Goal: Transaction & Acquisition: Purchase product/service

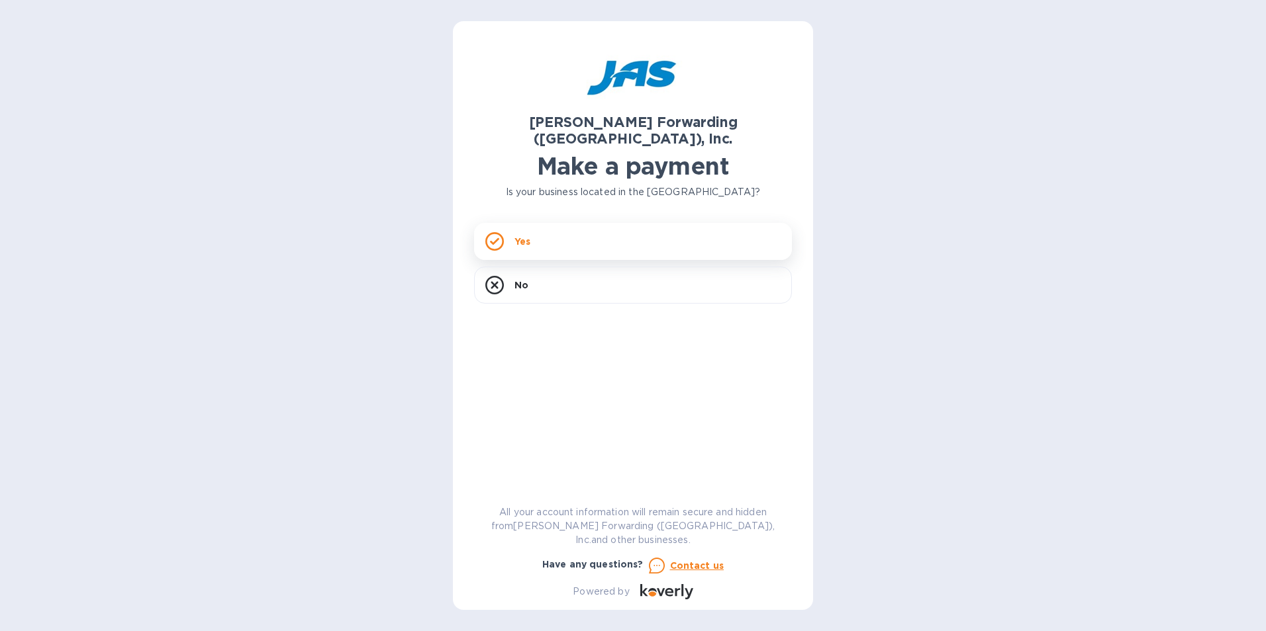
click at [572, 223] on div "Yes" at bounding box center [633, 241] width 318 height 37
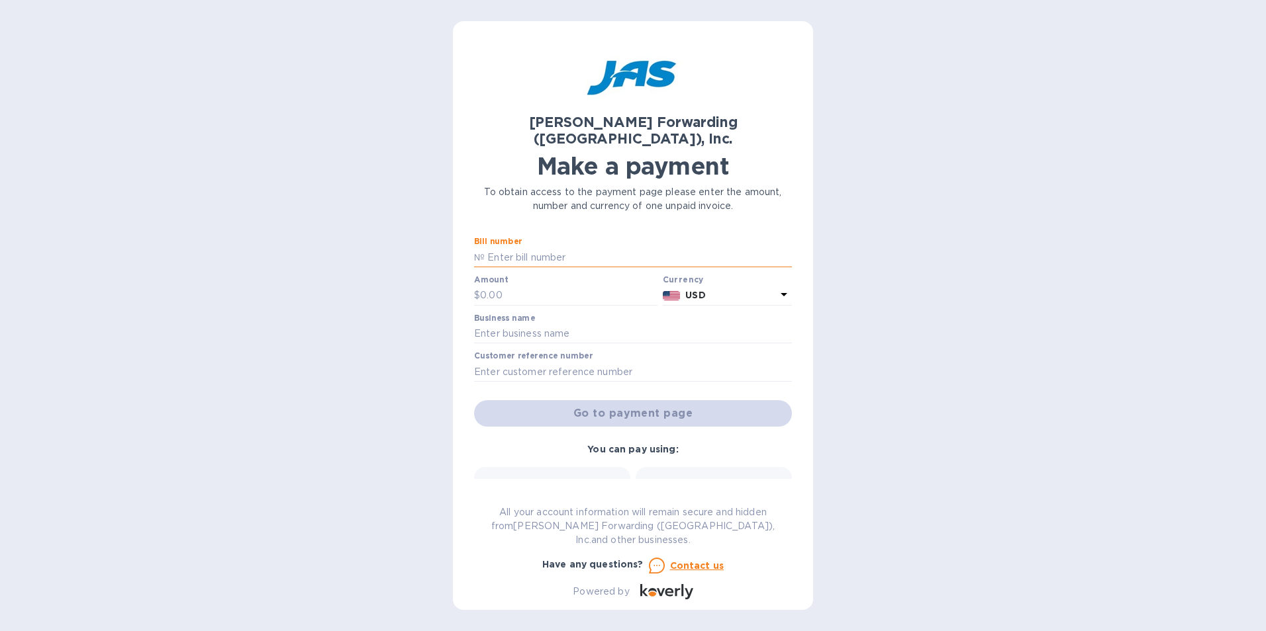
click at [522, 248] on input "text" at bounding box center [638, 258] width 307 height 20
click at [537, 248] on input "text" at bounding box center [638, 258] width 307 height 20
paste input "S508820088"
type input "S508820088"
click at [623, 324] on input "text" at bounding box center [633, 334] width 318 height 20
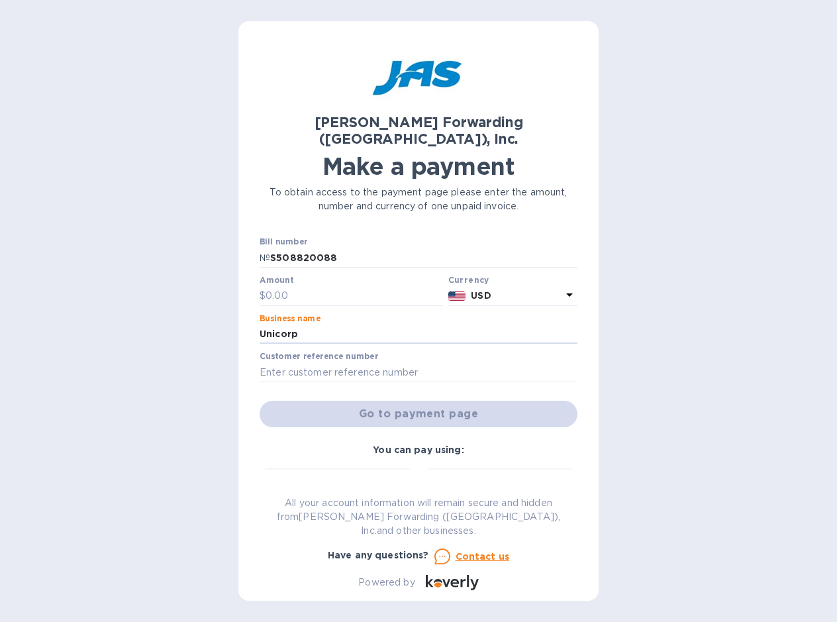
type input "Unicorp"
click at [320, 275] on div "Amount $" at bounding box center [350, 290] width 183 height 30
click at [314, 286] on input "text" at bounding box center [353, 296] width 177 height 20
paste input "494.52"
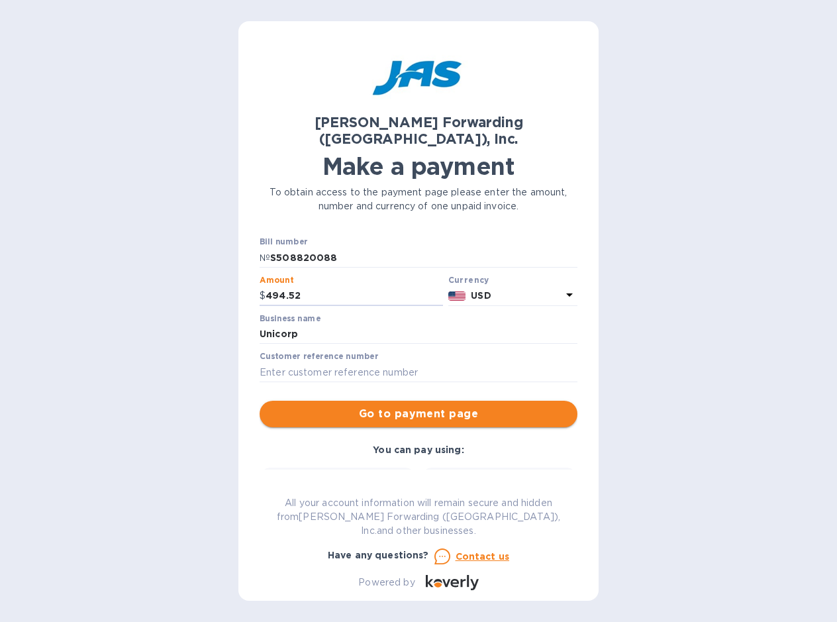
type input "494.52"
drag, startPoint x: 410, startPoint y: 396, endPoint x: 465, endPoint y: 492, distance: 110.9
click at [465, 492] on div "[PERSON_NAME] Forwarding ([GEOGRAPHIC_DATA]), Inc. Make a payment To obtain acc…" at bounding box center [418, 315] width 318 height 547
click at [475, 479] on div "Credit card and more..." at bounding box center [499, 504] width 139 height 51
click at [491, 480] on icon at bounding box center [499, 486] width 16 height 12
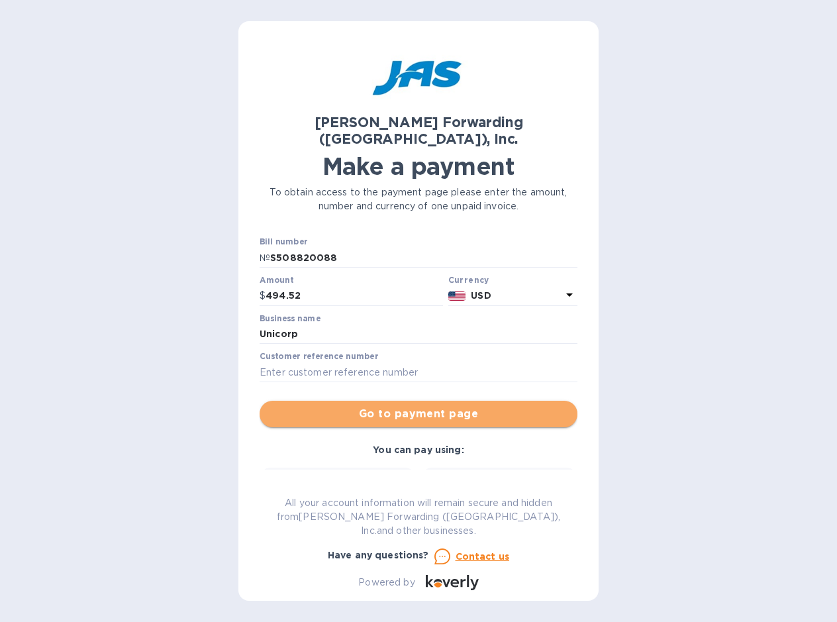
click at [486, 409] on button "Go to payment page" at bounding box center [418, 413] width 318 height 26
